Goal: Task Accomplishment & Management: Manage account settings

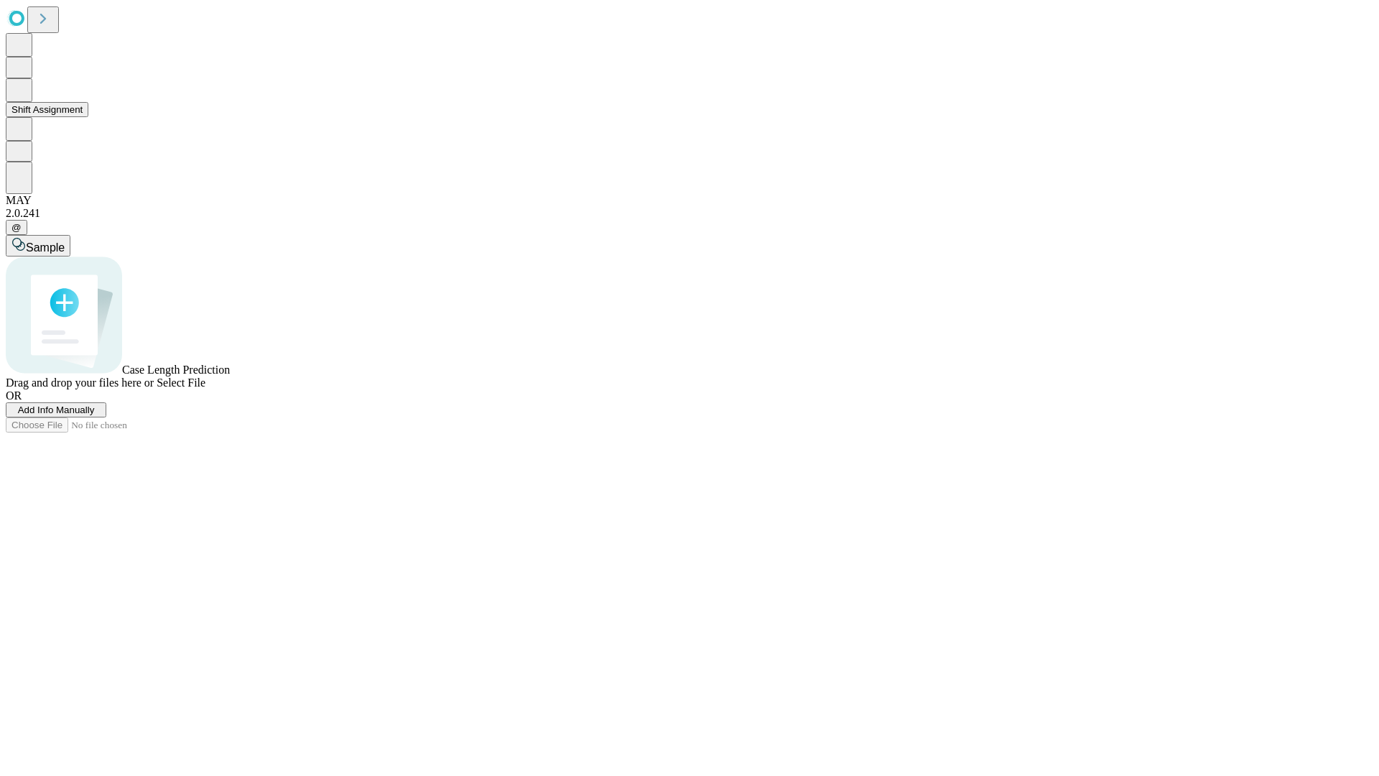
click at [88, 117] on button "Shift Assignment" at bounding box center [47, 109] width 83 height 15
